Goal: Communication & Community: Answer question/provide support

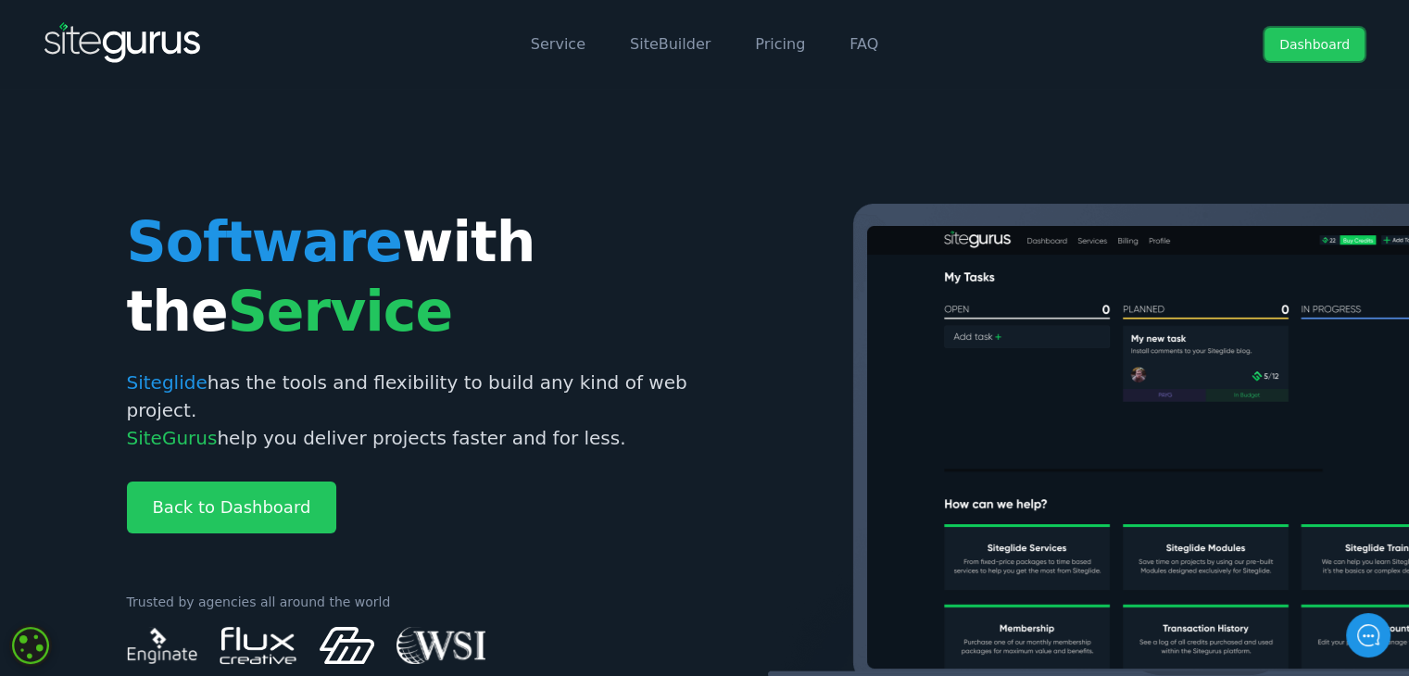
click at [1310, 37] on link "Dashboard" at bounding box center [1315, 44] width 100 height 33
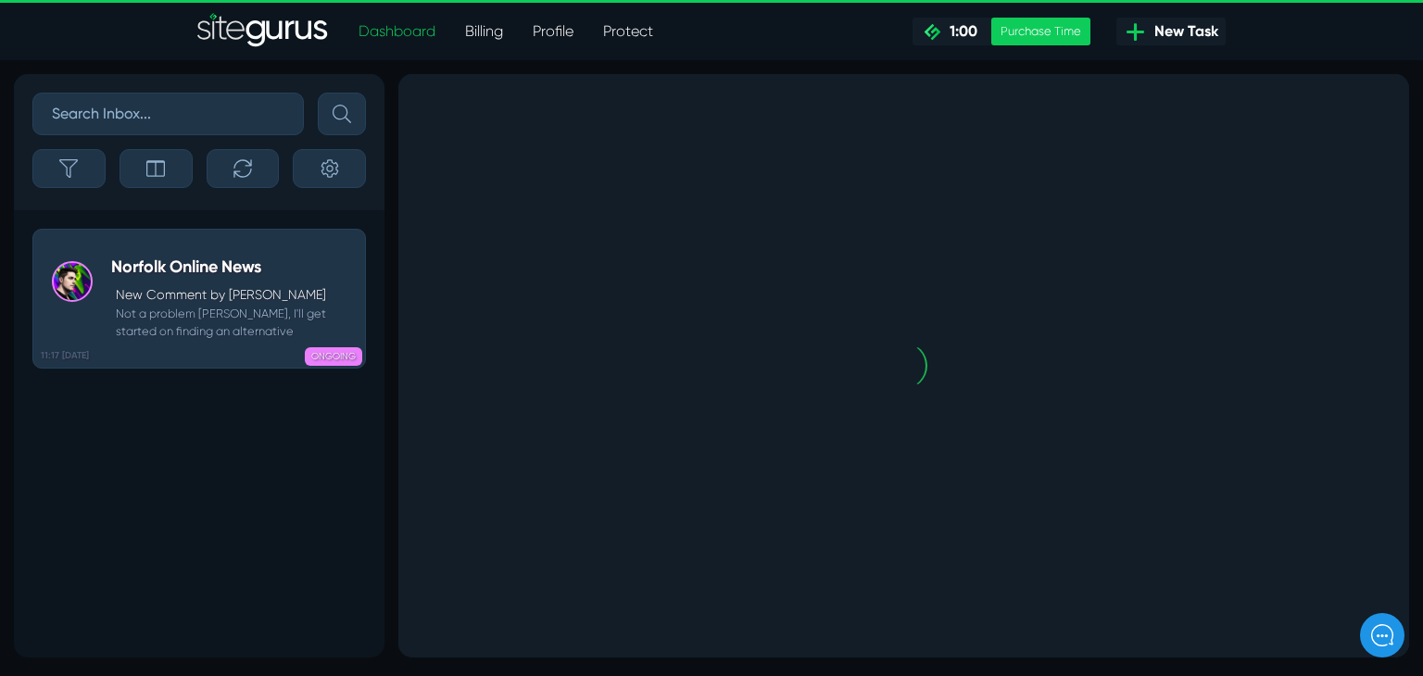
click at [169, 328] on small "Not a problem [PERSON_NAME], I'll get started on finding an alternative" at bounding box center [233, 322] width 245 height 35
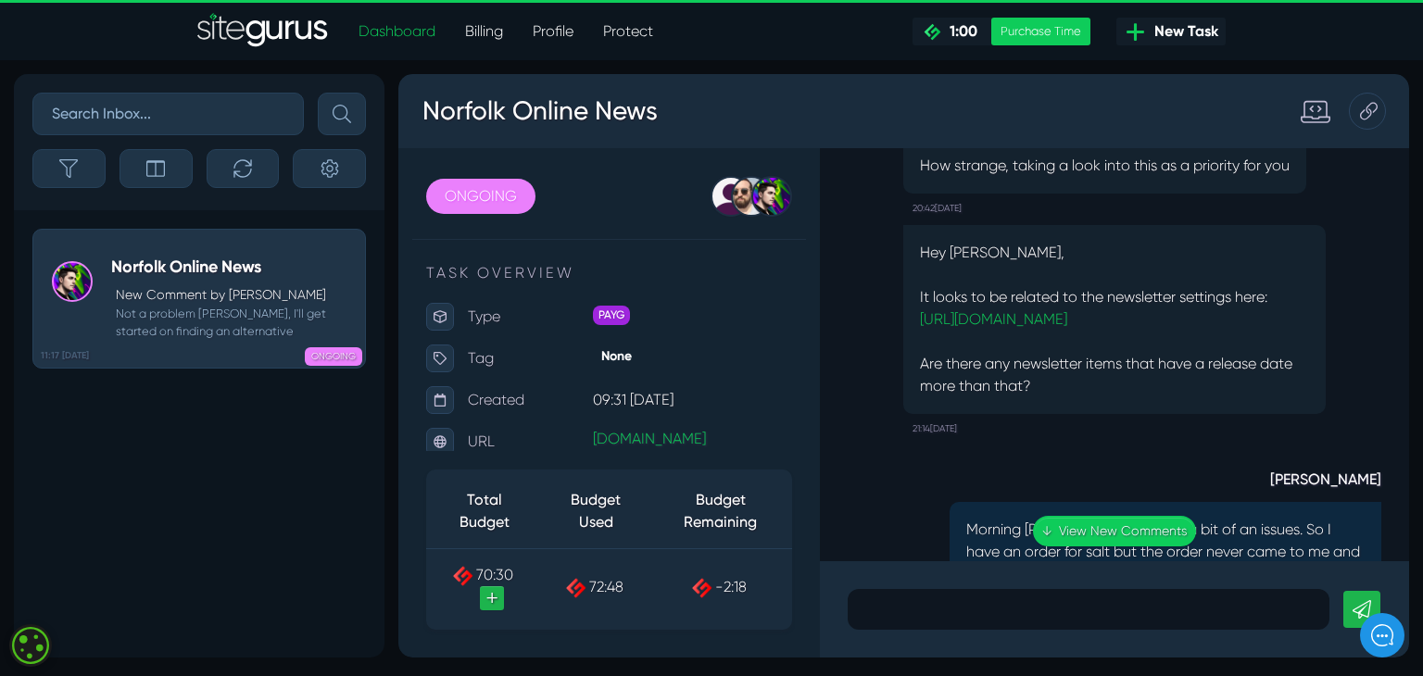
scroll to position [-2502, 0]
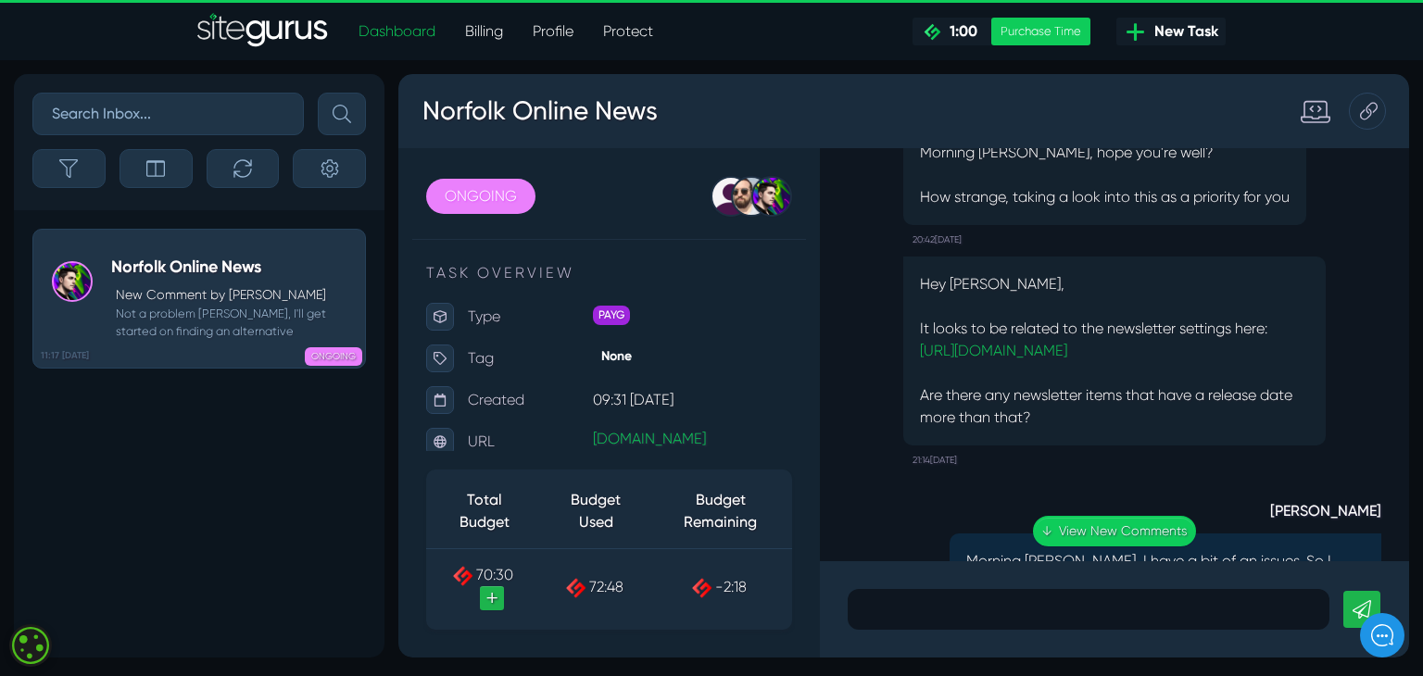
drag, startPoint x: 981, startPoint y: 300, endPoint x: 923, endPoint y: 285, distance: 60.2
click at [923, 318] on p "It looks to be related to the newsletter settings here: [URL][DOMAIN_NAME]" at bounding box center [1114, 340] width 389 height 44
copy link "[URL][DOMAIN_NAME]"
